Goal: Find specific page/section: Find specific page/section

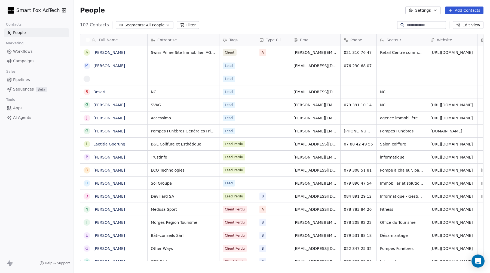
scroll to position [240, 417]
click at [48, 7] on html "Smart Fox AdTech Contacts People Marketing Workflows Campaigns Sales Pipelines …" at bounding box center [245, 136] width 490 height 273
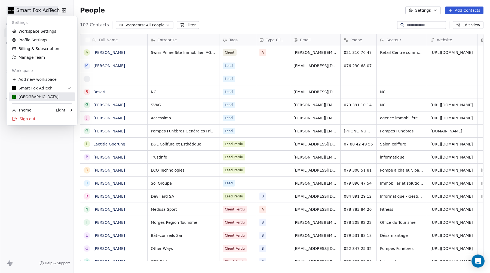
click at [33, 95] on div "[GEOGRAPHIC_DATA]" at bounding box center [35, 96] width 47 height 5
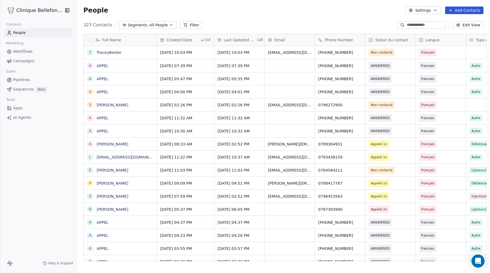
scroll to position [240, 417]
